Goal: Complete application form

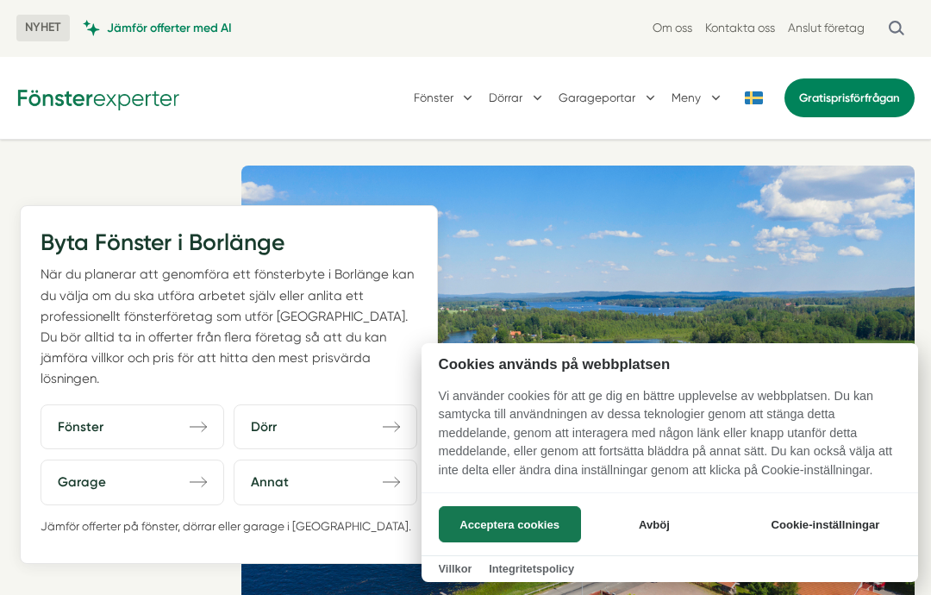
click at [205, 393] on div at bounding box center [465, 297] width 931 height 595
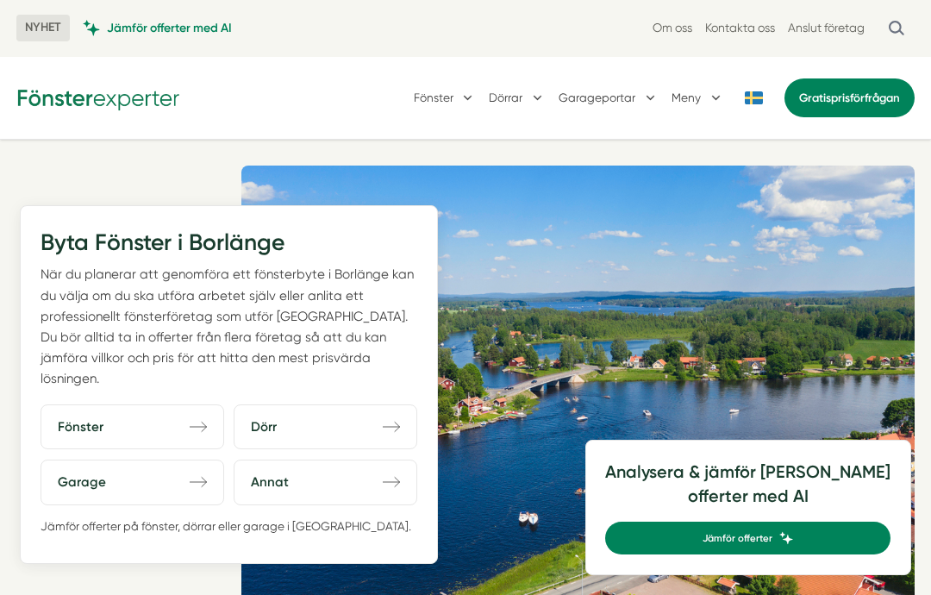
click at [203, 418] on icon "direction-right" at bounding box center [198, 426] width 17 height 17
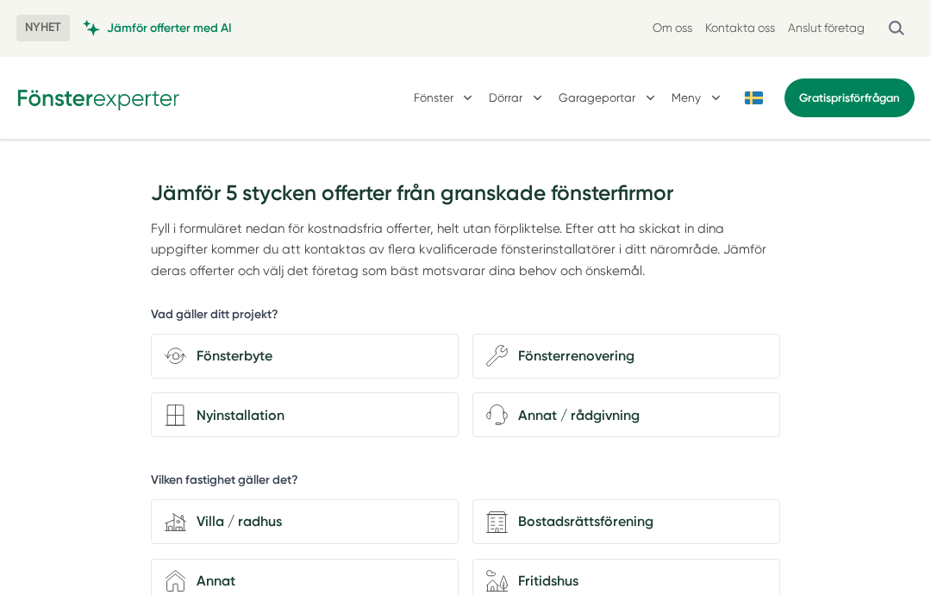
click at [264, 349] on div "Fönsterbyte" at bounding box center [315, 356] width 259 height 22
click at [0, 0] on input "Fönsterbyte" at bounding box center [0, 0] width 0 height 0
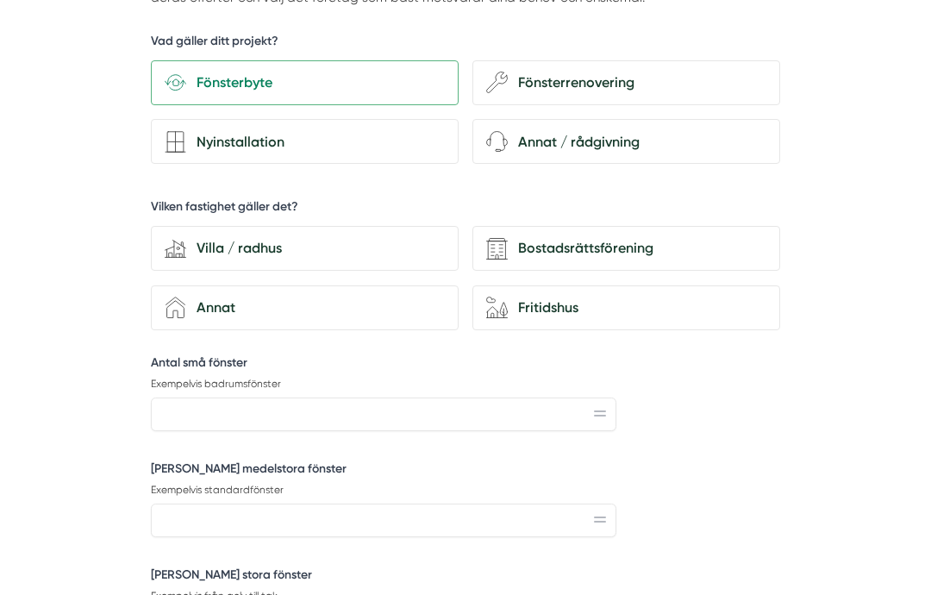
scroll to position [273, 0]
click at [284, 251] on div "Villa / radhus" at bounding box center [315, 248] width 259 height 22
click at [0, 0] on input "house-modern Villa / radhus" at bounding box center [0, 0] width 0 height 0
click at [277, 407] on input "Antal små fönster" at bounding box center [383, 413] width 465 height 33
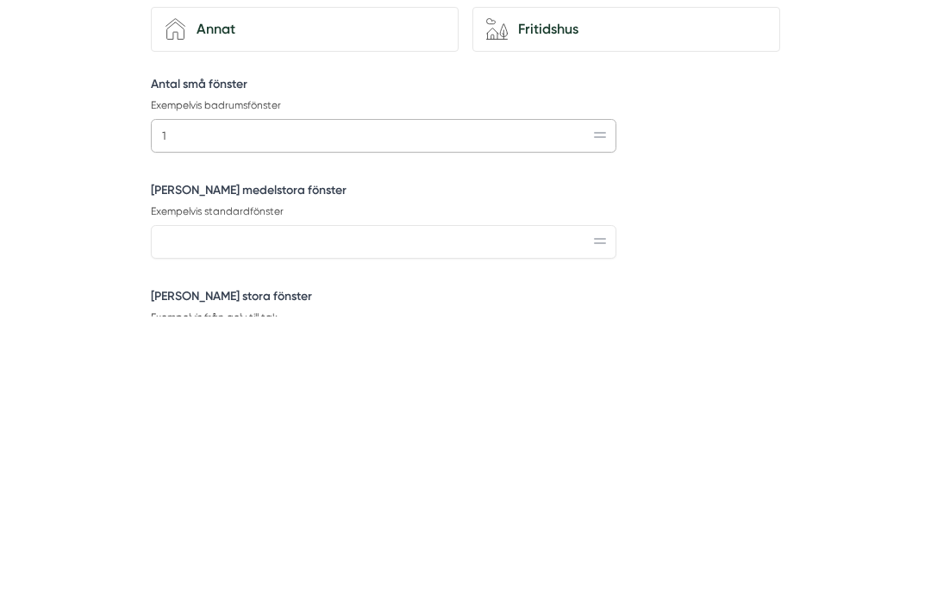
type input "1"
click at [205, 503] on input "Antal medelstora fönster" at bounding box center [383, 519] width 465 height 33
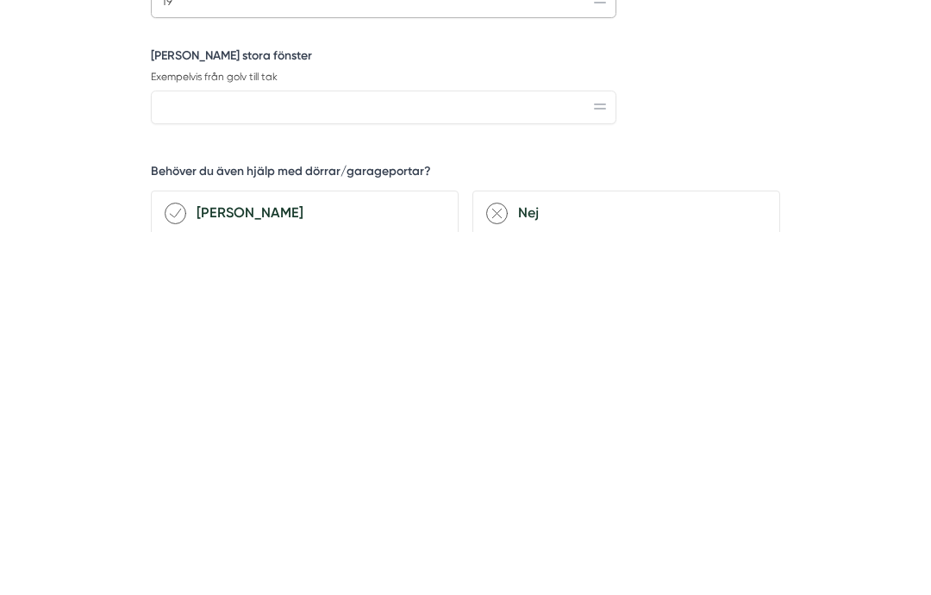
scroll to position [419, 0]
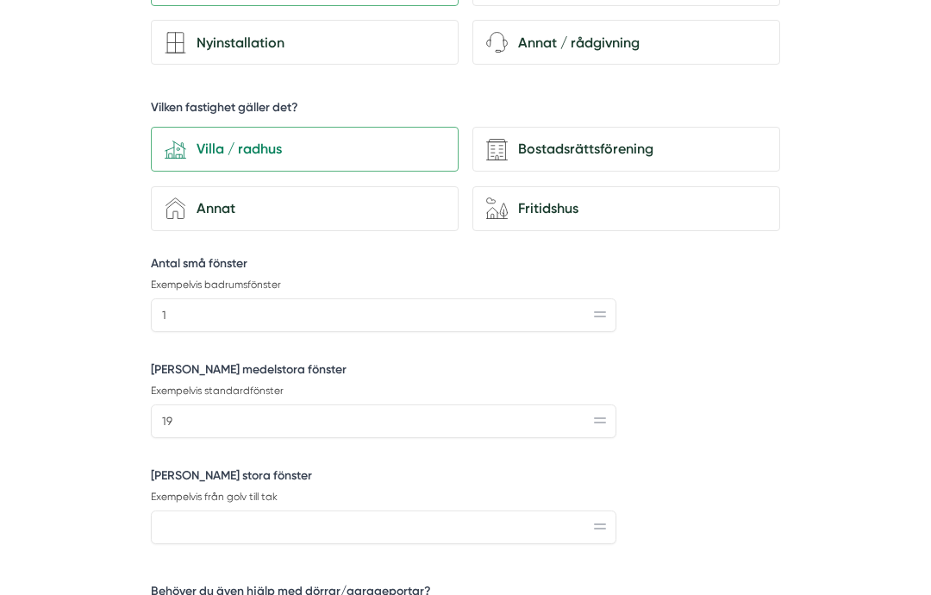
scroll to position [394, 0]
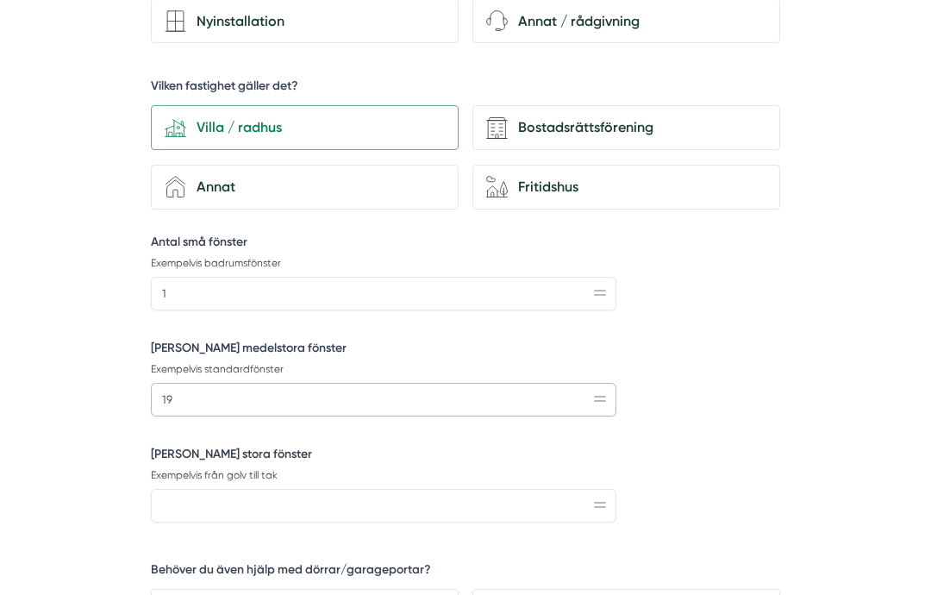
click at [192, 391] on input "19" at bounding box center [383, 399] width 465 height 33
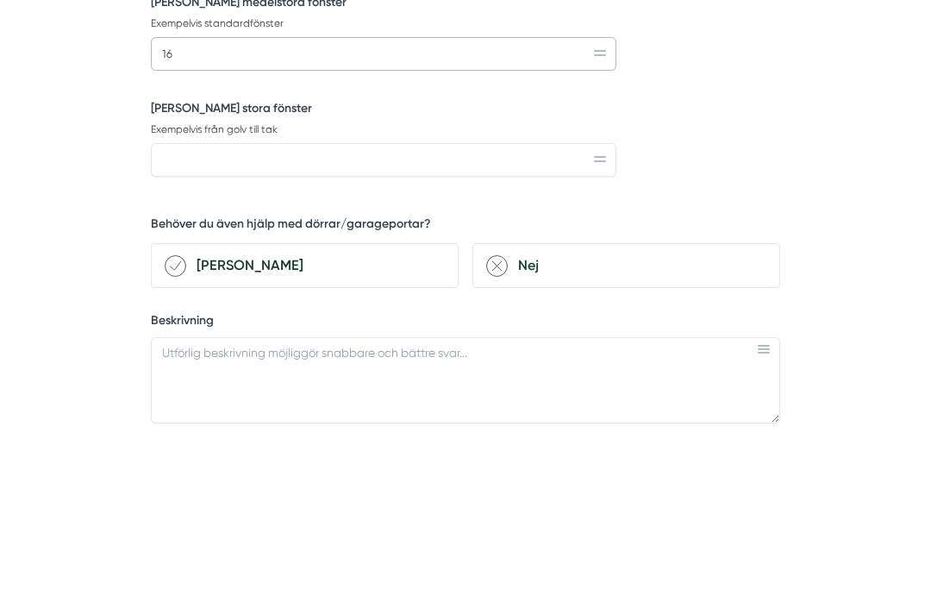
scroll to position [616, 0]
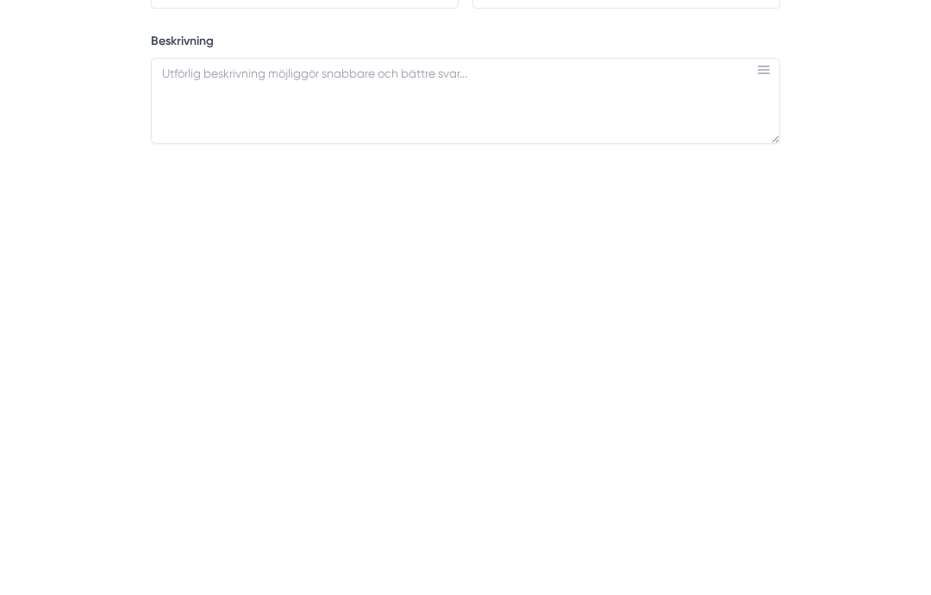
type input "16"
click at [284, 460] on textarea "Beskrivning" at bounding box center [465, 503] width 629 height 86
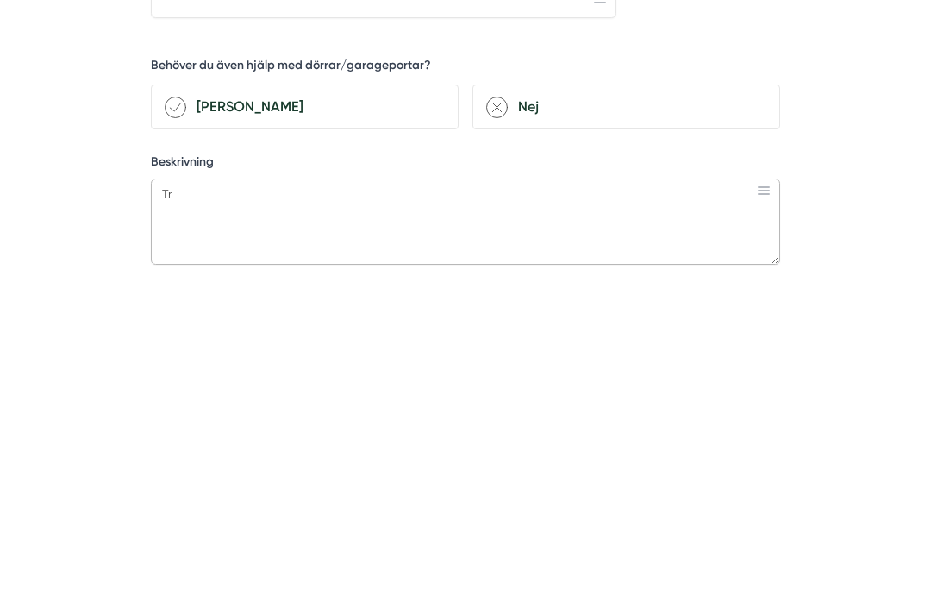
type textarea "T"
click at [178, 378] on icon at bounding box center [176, 389] width 22 height 22
click at [0, 0] on input "Ja" at bounding box center [0, 0] width 0 height 0
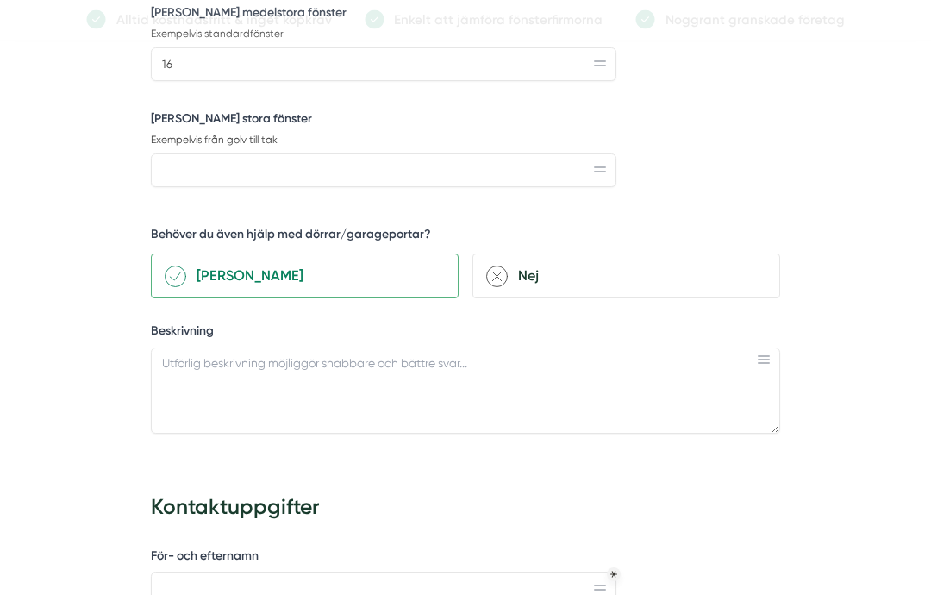
scroll to position [752, 0]
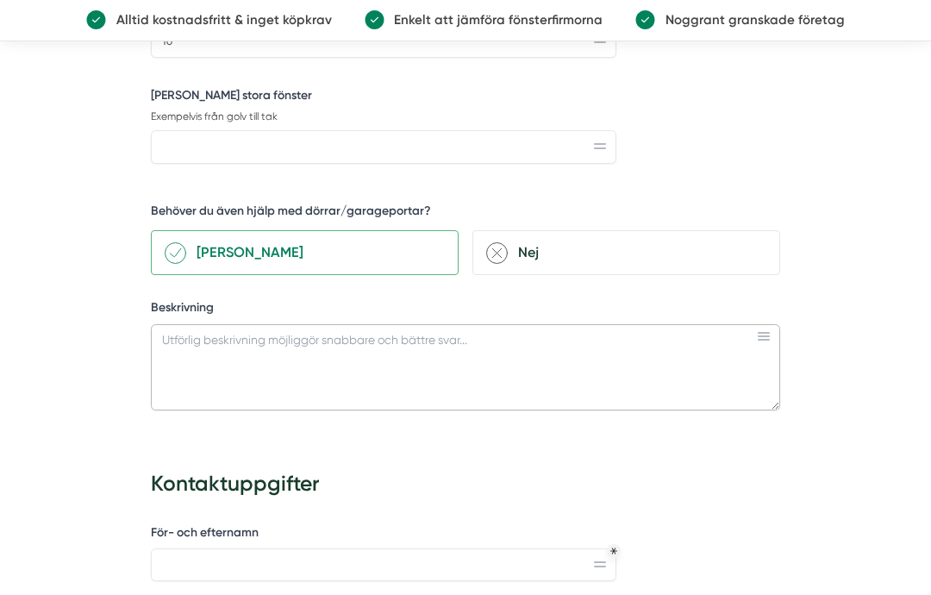
click at [228, 331] on textarea "Beskrivning" at bounding box center [465, 367] width 629 height 86
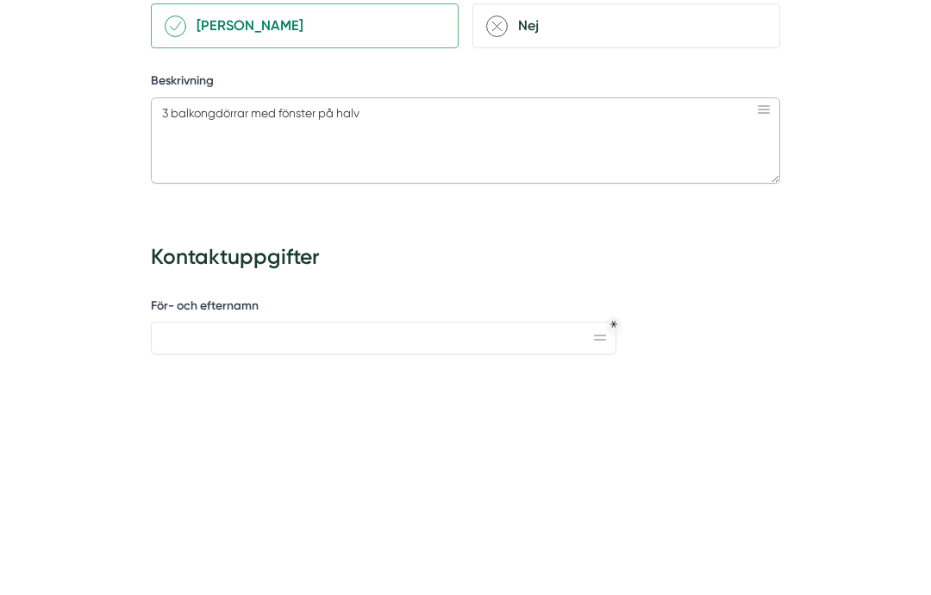
type textarea "3 balkongdörrar med fönster på halva"
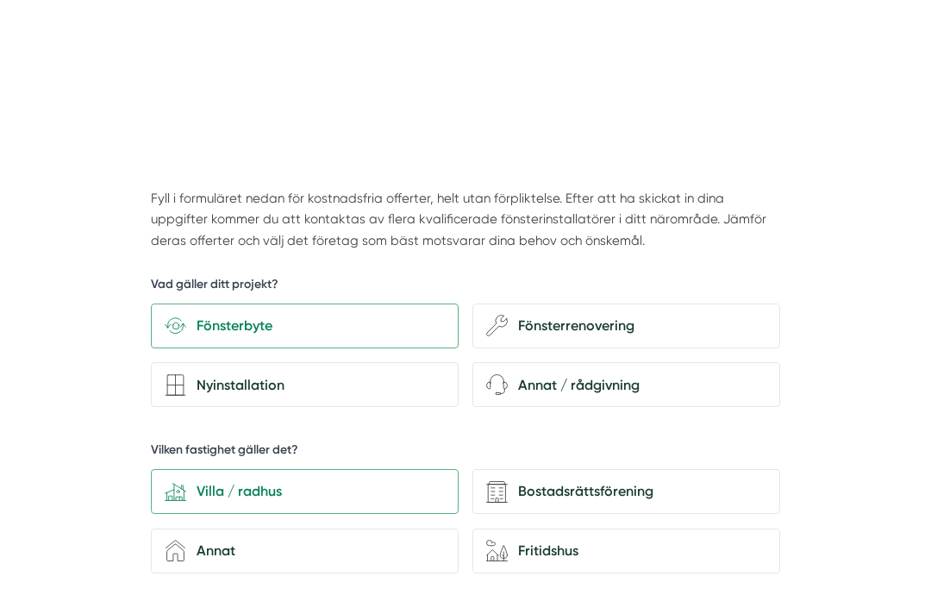
scroll to position [211, 0]
